Goal: Book appointment/travel/reservation

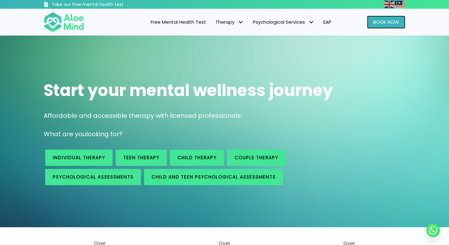
click at [375, 19] on span "Book Now" at bounding box center [386, 22] width 26 height 7
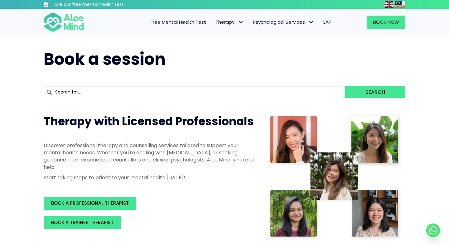
click at [236, 98] on input "text" at bounding box center [194, 92] width 301 height 12
type input "na"
type input "natasha"
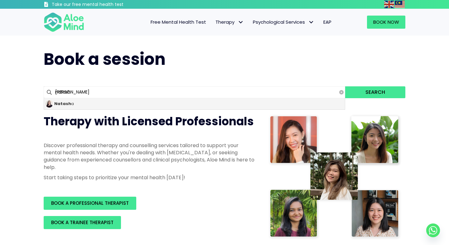
click at [199, 103] on div "Natash a" at bounding box center [194, 103] width 301 height 11
type input "Natasha"
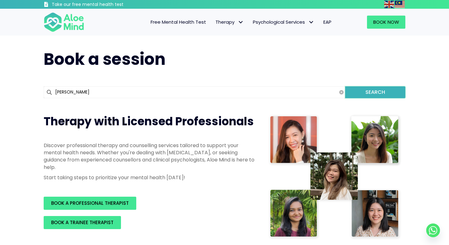
click at [375, 92] on button "Search" at bounding box center [375, 92] width 60 height 12
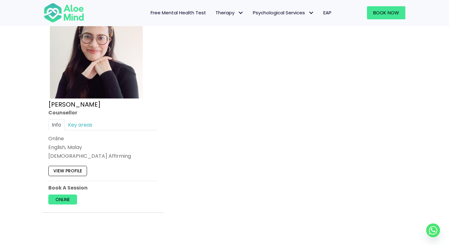
scroll to position [373, 0]
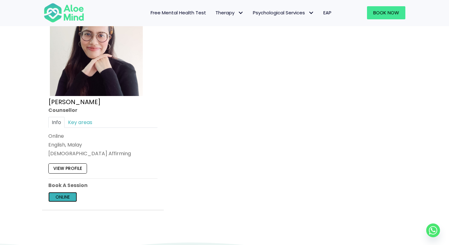
click at [55, 197] on link "Online" at bounding box center [62, 197] width 29 height 10
